Goal: Task Accomplishment & Management: Manage account settings

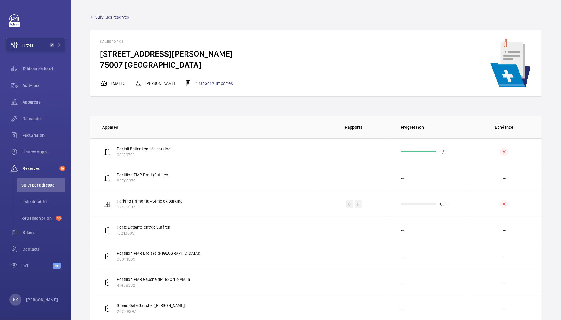
scroll to position [668, 0]
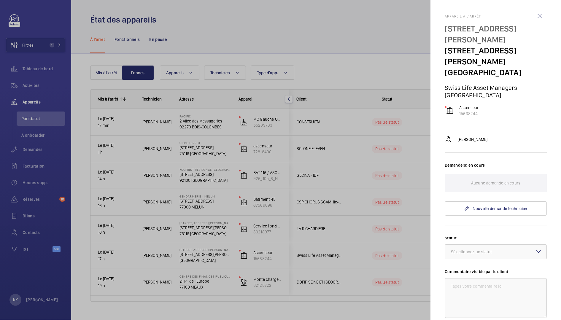
click at [388, 147] on div at bounding box center [280, 160] width 561 height 320
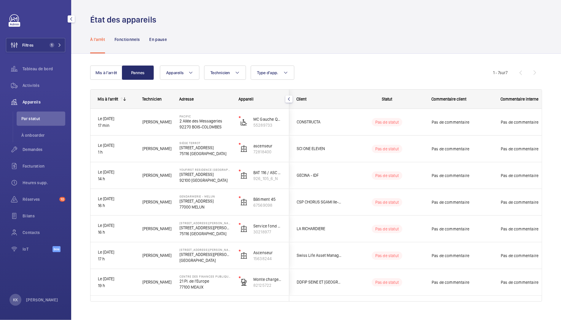
click at [20, 37] on div "Filtres 1 Tableau de bord Activités Appareils Par statut À onboarder Demandes F…" at bounding box center [35, 136] width 59 height 245
drag, startPoint x: 20, startPoint y: 42, endPoint x: 50, endPoint y: 37, distance: 31.4
click at [20, 42] on wm-front-icon-button at bounding box center [14, 45] width 16 height 14
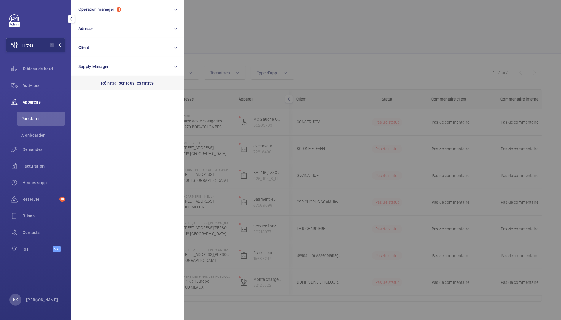
click at [116, 87] on div "Réinitialiser tous les filtres" at bounding box center [127, 83] width 113 height 14
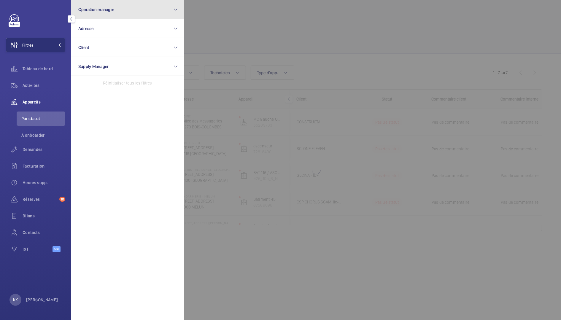
click at [99, 14] on button "Operation manager" at bounding box center [127, 9] width 113 height 19
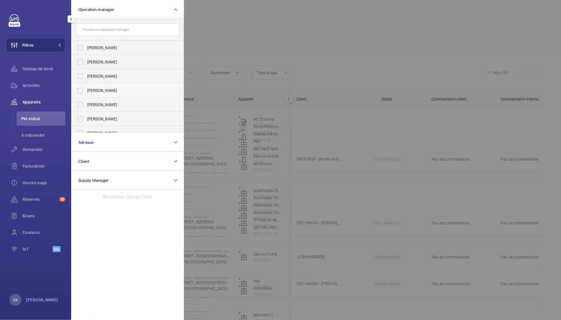
click at [102, 88] on span "[PERSON_NAME]" at bounding box center [128, 91] width 82 height 6
click at [86, 88] on input "[PERSON_NAME]" at bounding box center [80, 91] width 12 height 12
checkbox input "true"
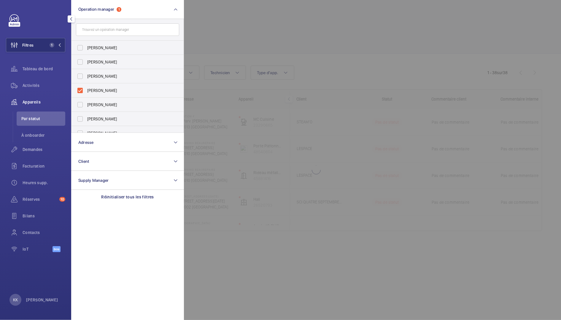
click at [392, 46] on div at bounding box center [464, 160] width 561 height 320
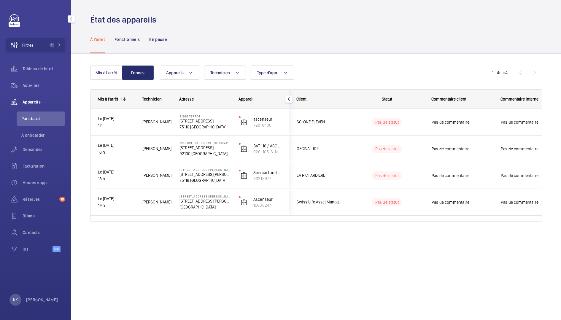
click at [117, 80] on wm-front-shared-table-view-engine "Mis à l'arrêt Pannes Appareils Technicien Type d'app. Plus de filtres Réinitial…" at bounding box center [316, 151] width 452 height 170
click at [107, 72] on button "Mis à l'arrêt" at bounding box center [106, 73] width 32 height 14
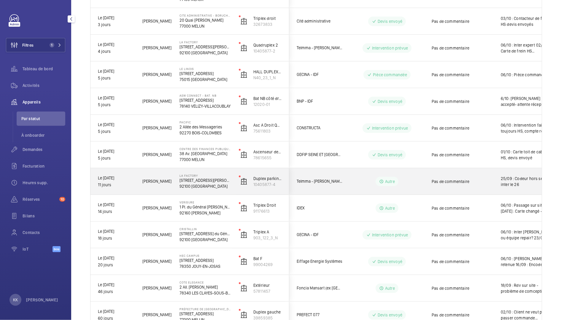
scroll to position [206, 0]
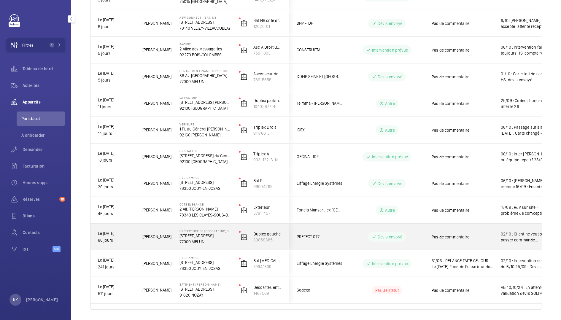
click at [145, 237] on span "Sébastien F." at bounding box center [156, 237] width 29 height 7
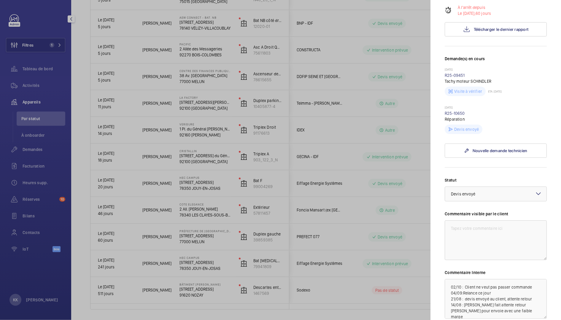
scroll to position [181, 0]
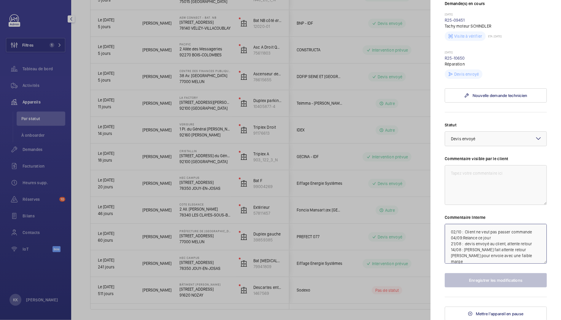
click at [450, 232] on textarea "02/10 : Client ne veut pas passer commande 04/09:Relance ce jour 21/08 : devis …" at bounding box center [496, 244] width 102 height 40
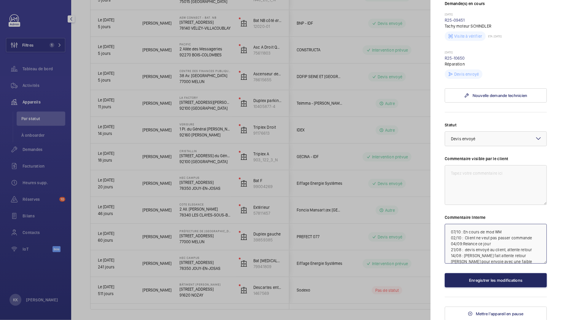
type textarea "07/10 : En cours de mod WM 02/10 : Client ne veut pas passer commande 04/09:Rel…"
click at [502, 274] on button "Enregistrer les modifications" at bounding box center [496, 280] width 102 height 14
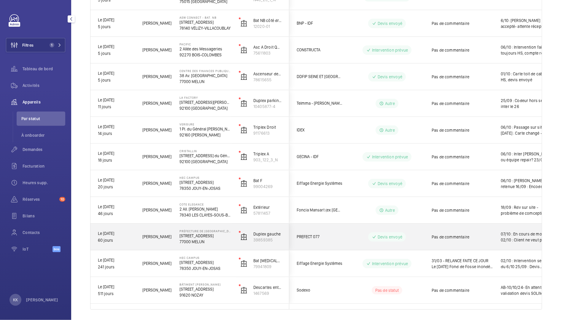
click at [189, 232] on p "Préfecture de Seine-et-Marne" at bounding box center [206, 231] width 52 height 4
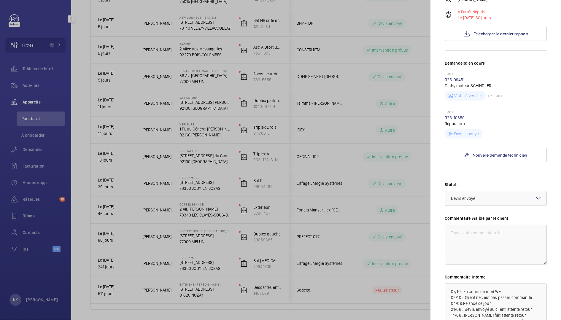
scroll to position [181, 0]
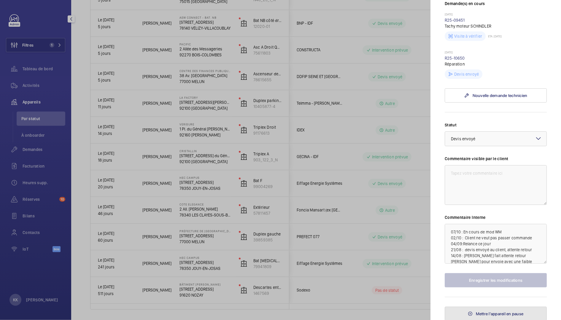
click at [481, 312] on span "Mettre l'appareil en pause" at bounding box center [500, 314] width 48 height 5
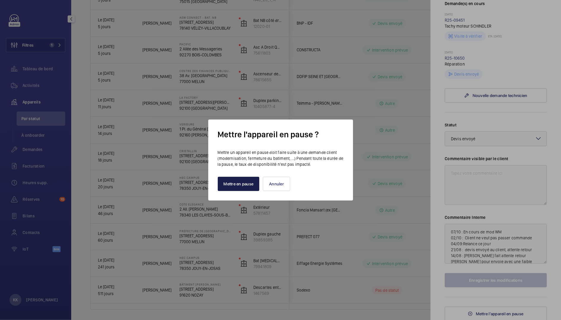
click at [234, 190] on button "Mettre en pause" at bounding box center [239, 184] width 42 height 14
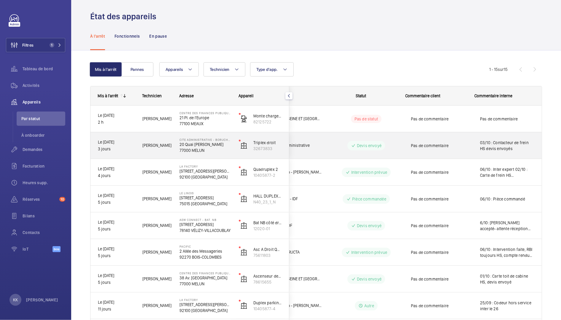
scroll to position [4, 0]
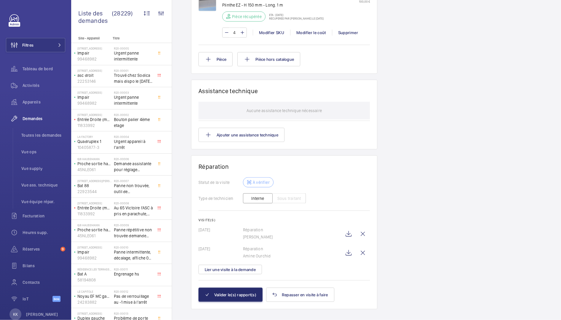
scroll to position [704, 0]
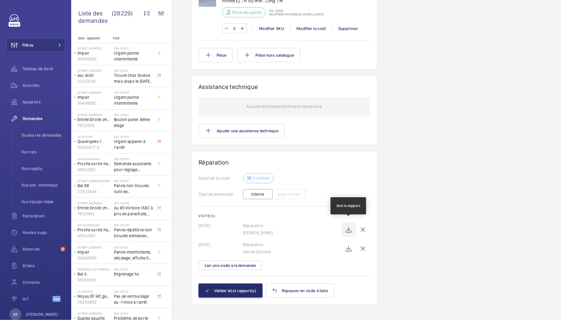
click at [352, 230] on wm-front-icon-button at bounding box center [349, 230] width 14 height 14
click at [349, 244] on wm-front-icon-button at bounding box center [349, 249] width 14 height 14
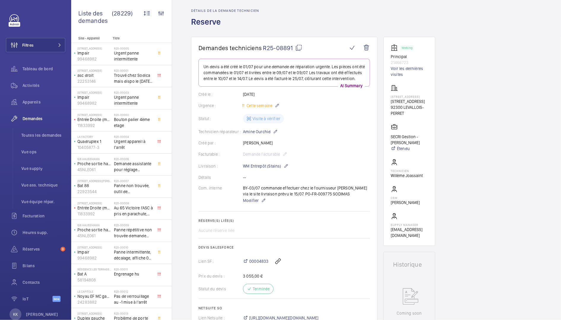
scroll to position [0, 0]
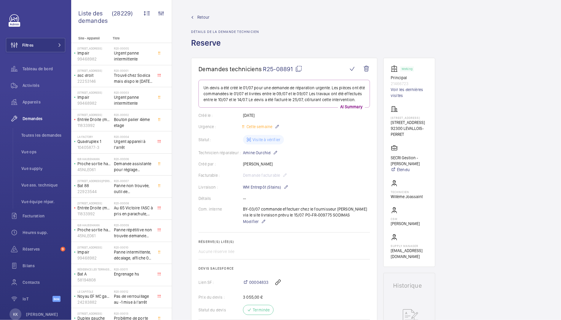
click at [203, 16] on span "Retour" at bounding box center [203, 17] width 12 height 6
